Goal: Use online tool/utility

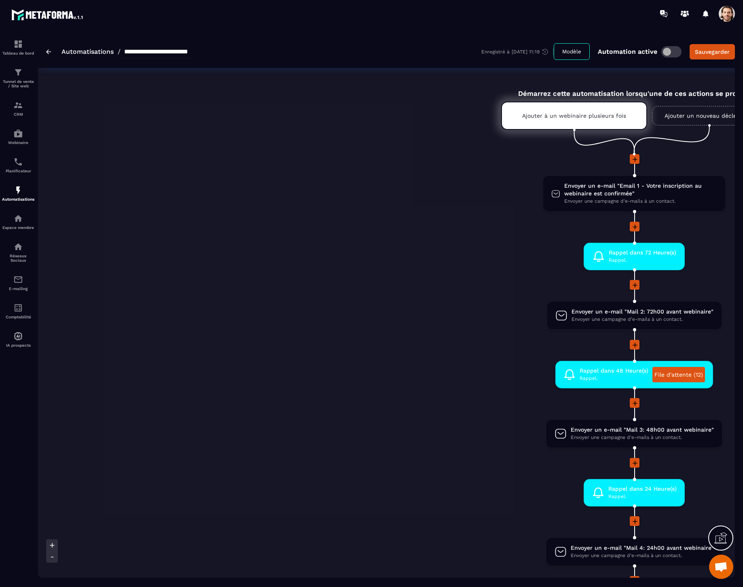
scroll to position [0, 201]
